Goal: Information Seeking & Learning: Compare options

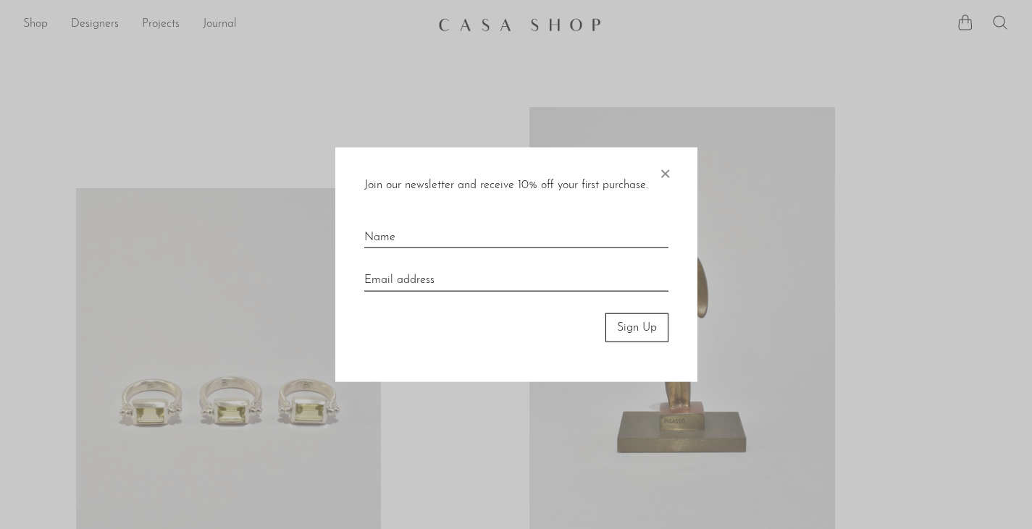
click at [659, 175] on span "×" at bounding box center [664, 170] width 14 height 46
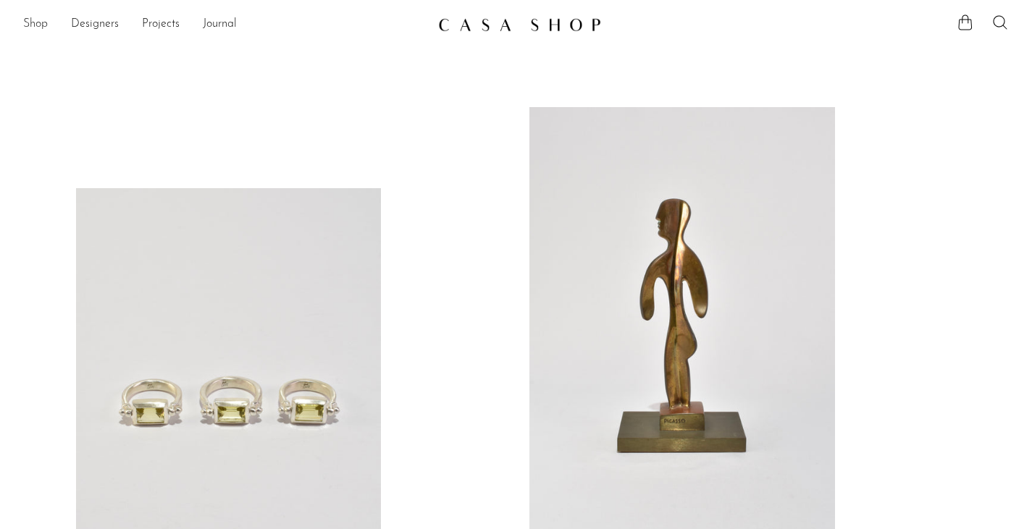
click at [41, 20] on link "Shop" at bounding box center [35, 24] width 25 height 19
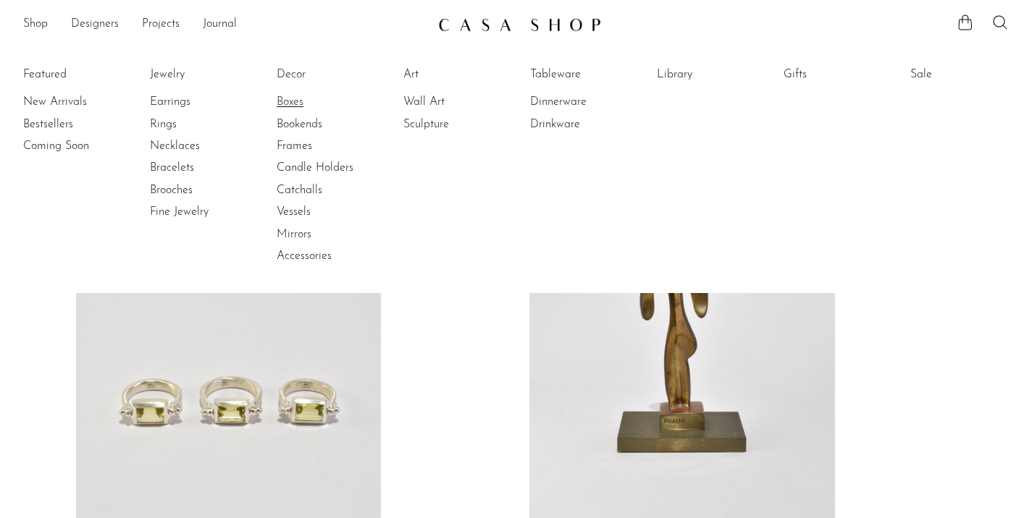
click at [291, 97] on link "Boxes" at bounding box center [331, 102] width 109 height 16
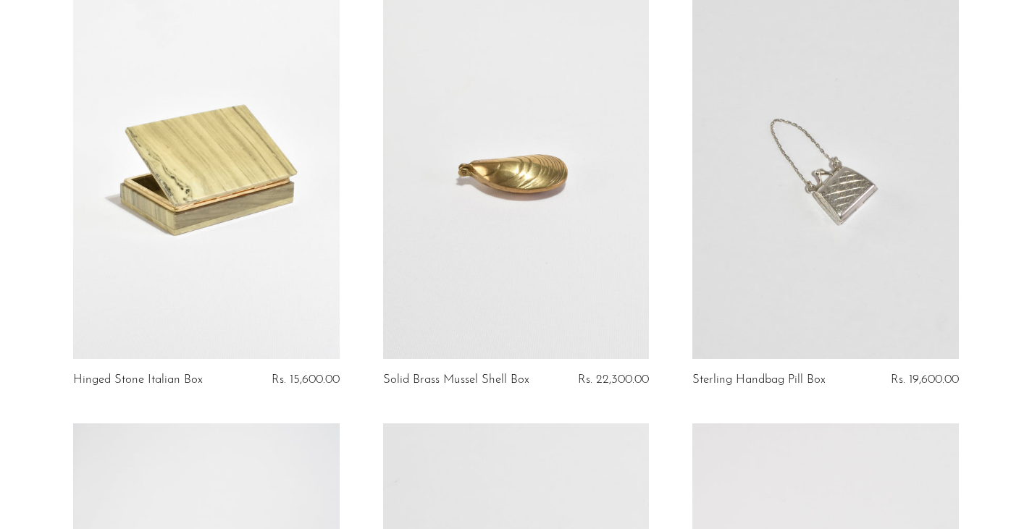
scroll to position [145, 0]
click at [826, 314] on link at bounding box center [825, 174] width 266 height 372
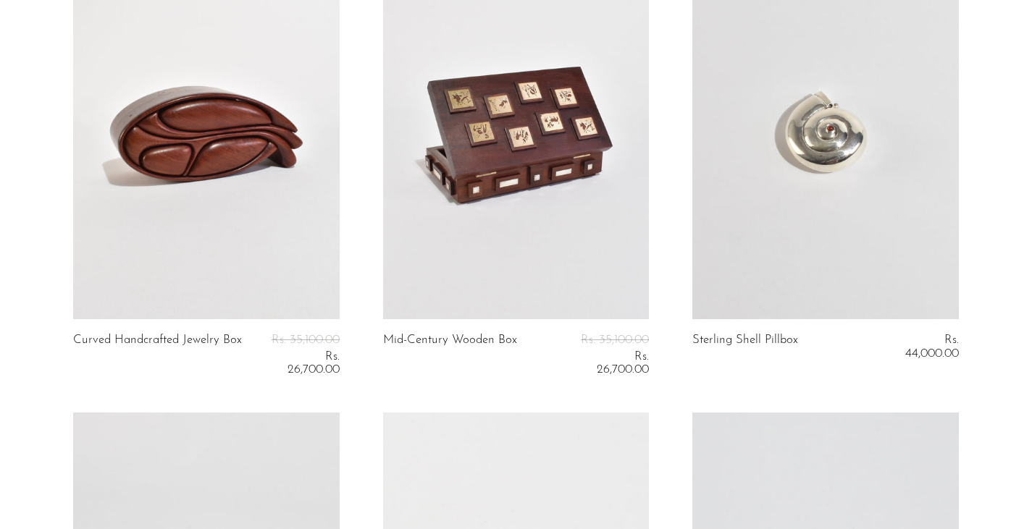
scroll to position [2389, 0]
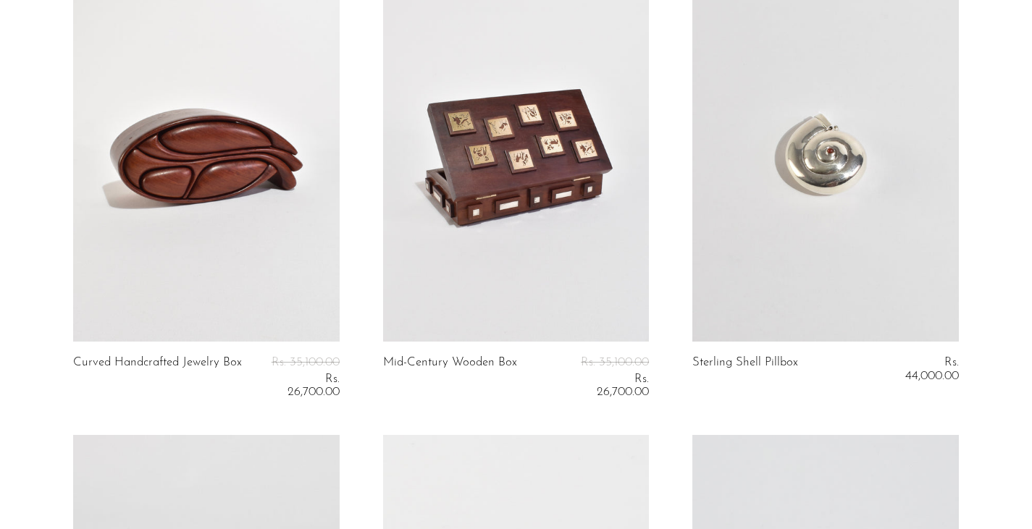
click at [770, 268] on link at bounding box center [825, 156] width 266 height 372
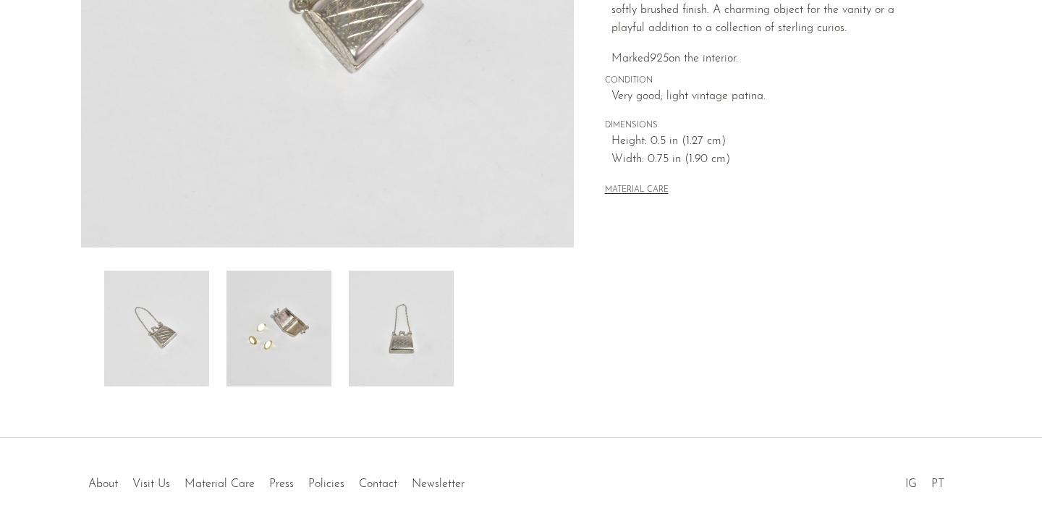
scroll to position [413, 0]
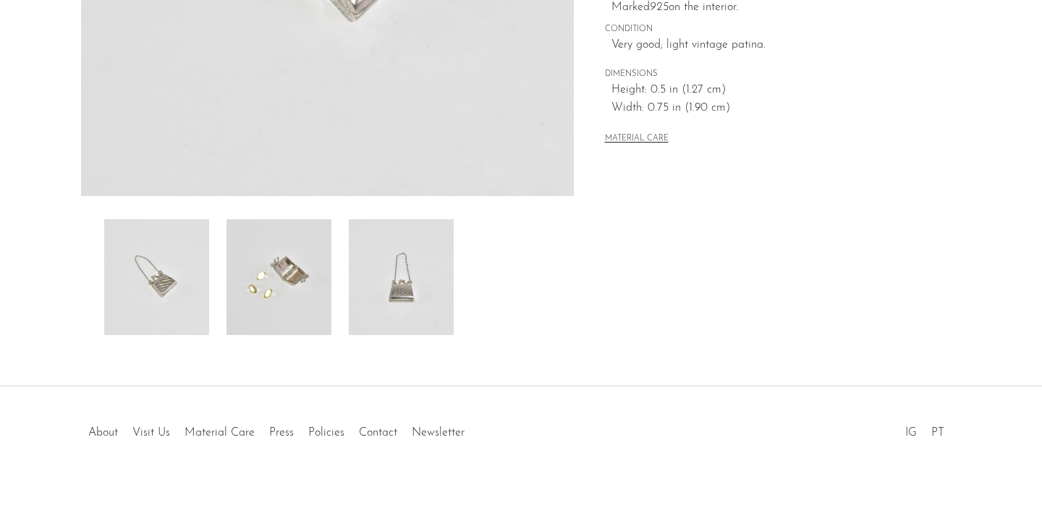
click at [248, 289] on img at bounding box center [279, 277] width 105 height 116
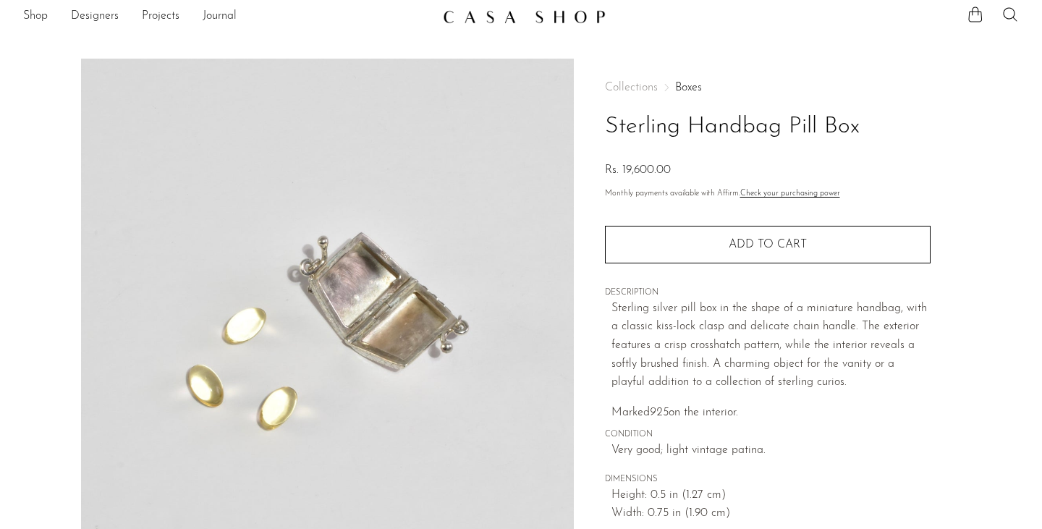
scroll to position [0, 0]
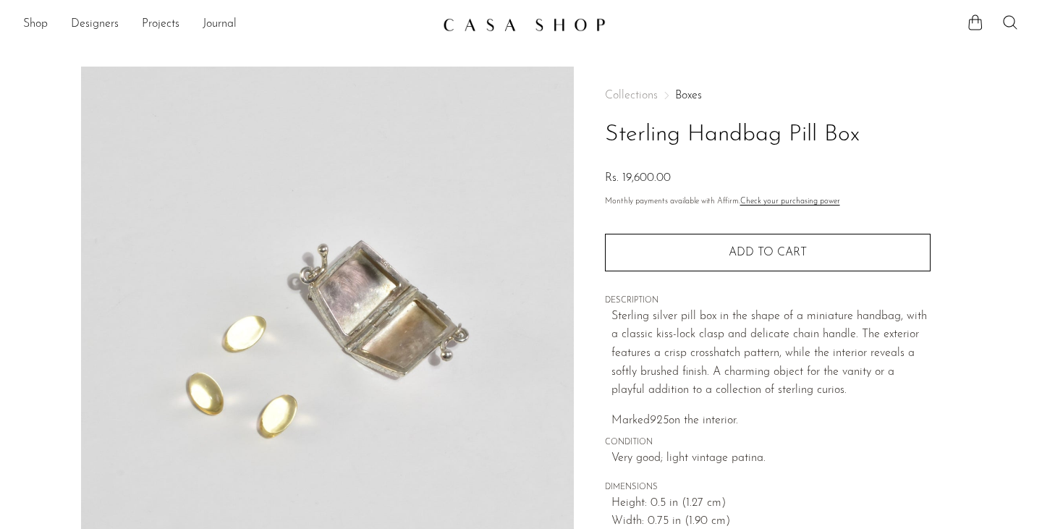
drag, startPoint x: 877, startPoint y: 134, endPoint x: 609, endPoint y: 125, distance: 268.7
click at [609, 125] on h1 "Sterling Handbag Pill Box" at bounding box center [768, 135] width 326 height 37
copy h1 "Sterling Handbag Pill Box"
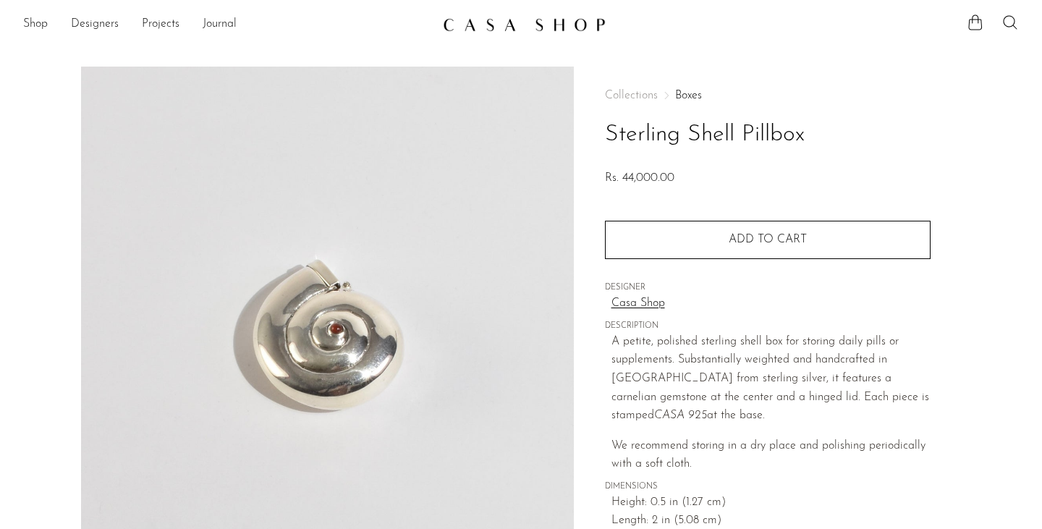
scroll to position [362, 0]
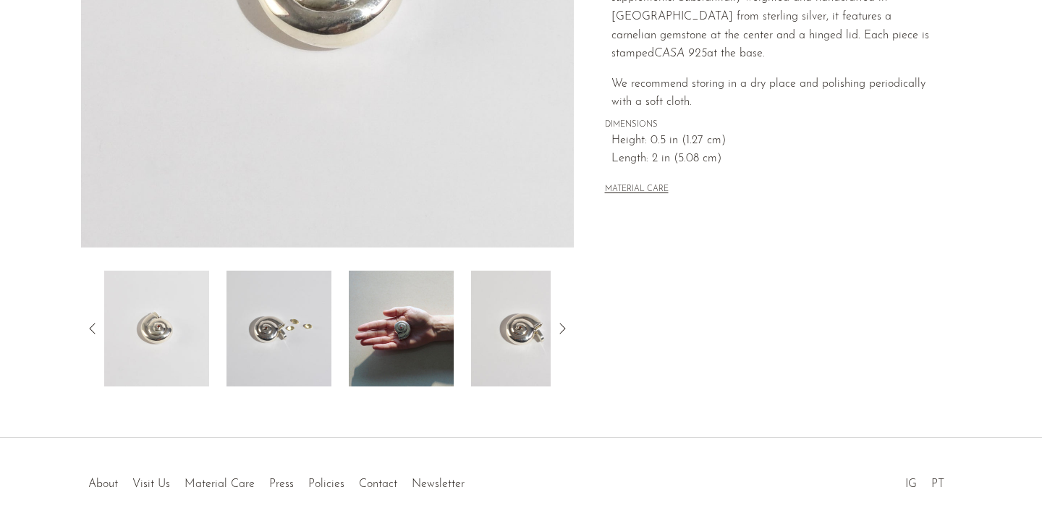
click at [299, 338] on img at bounding box center [279, 329] width 105 height 116
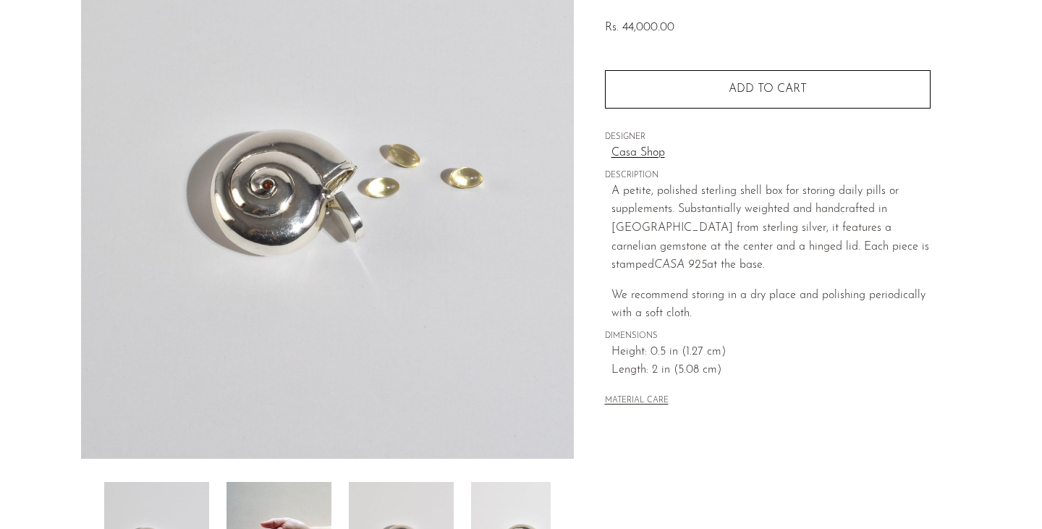
scroll to position [0, 0]
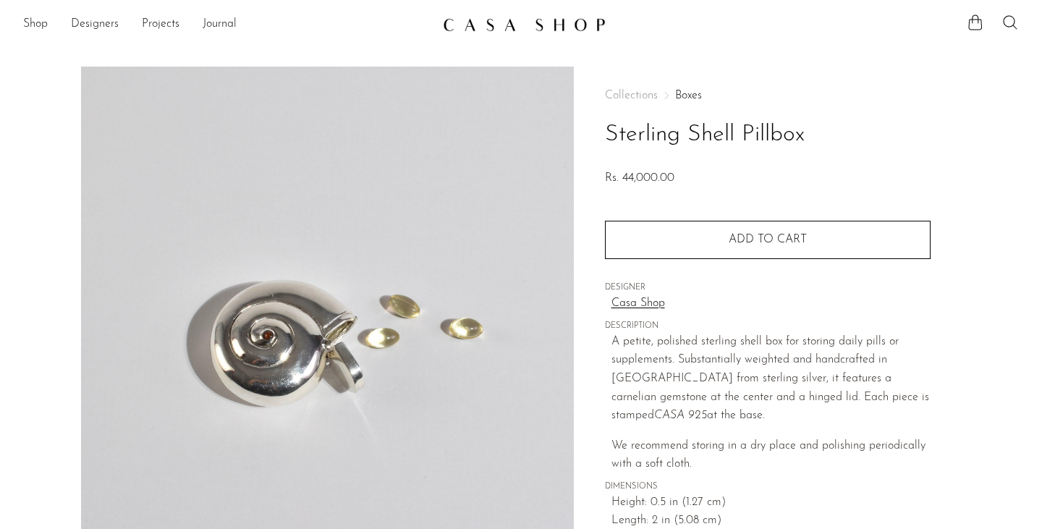
drag, startPoint x: 833, startPoint y: 138, endPoint x: 606, endPoint y: 135, distance: 227.3
click at [606, 135] on h1 "Sterling Shell Pillbox" at bounding box center [768, 135] width 326 height 37
copy h1 "Sterling Shell Pillbox"
